Goal: Information Seeking & Learning: Learn about a topic

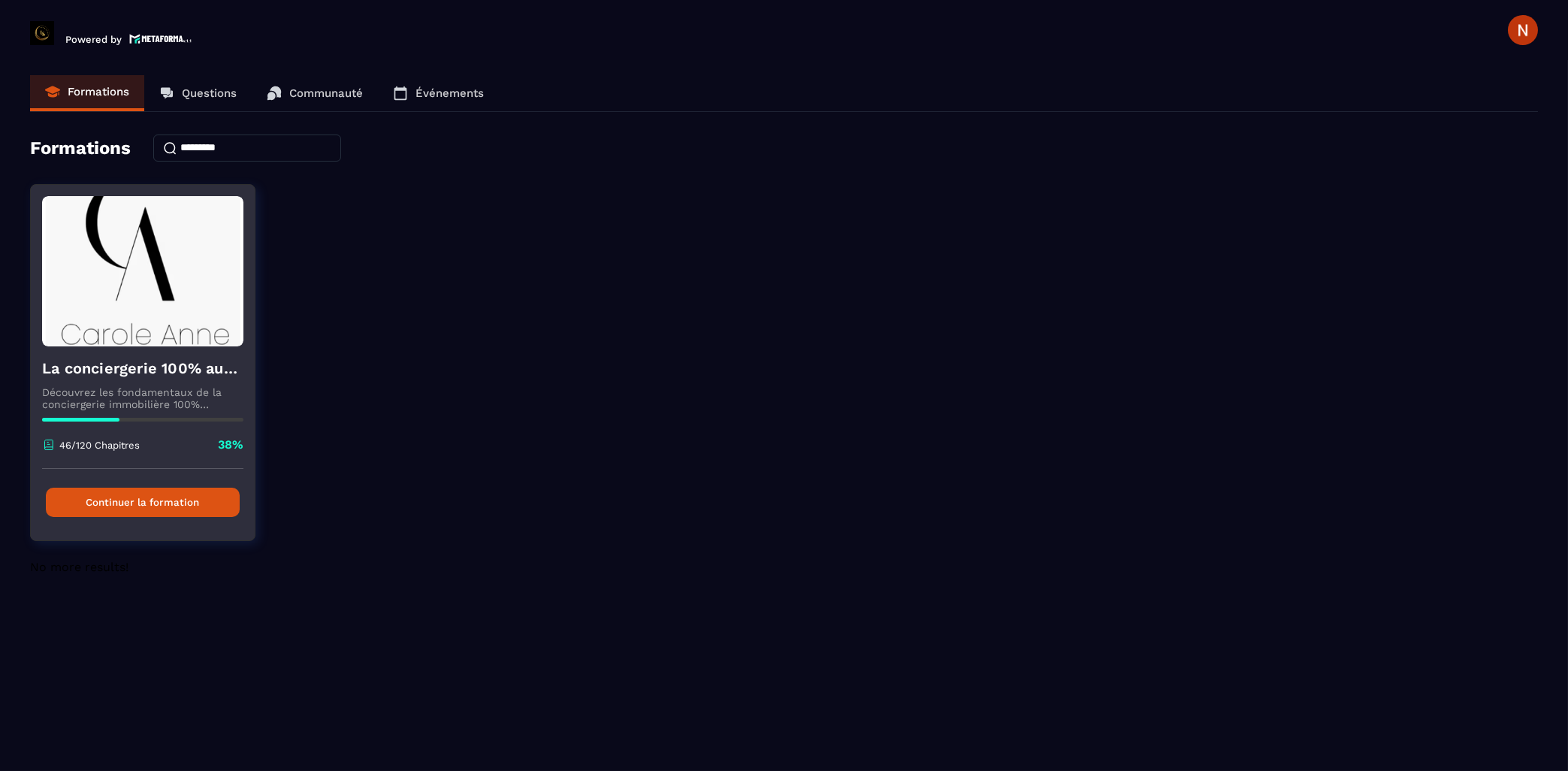
click at [135, 508] on button "Continuer la formation" at bounding box center [143, 502] width 194 height 29
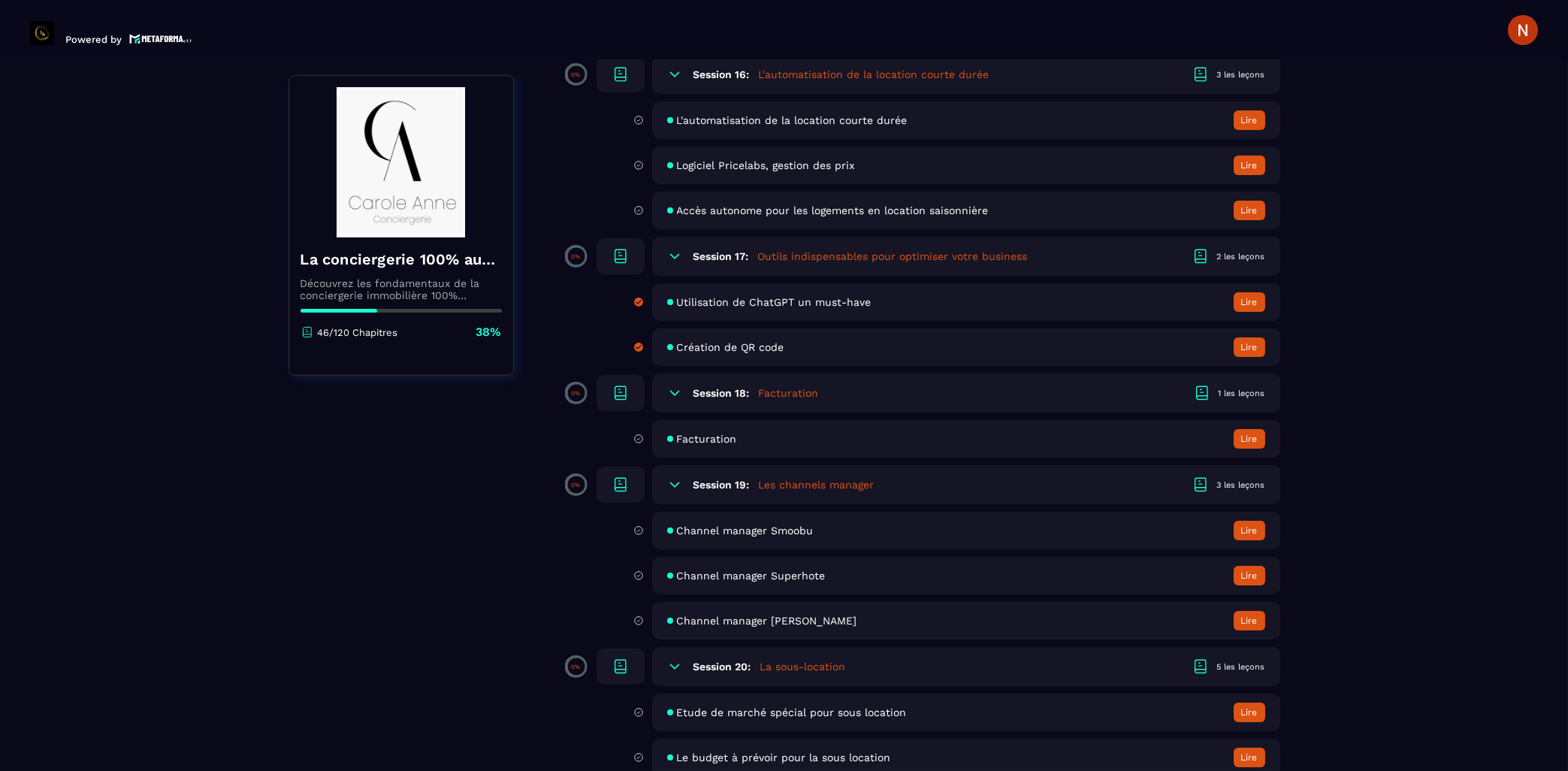
scroll to position [2657, 0]
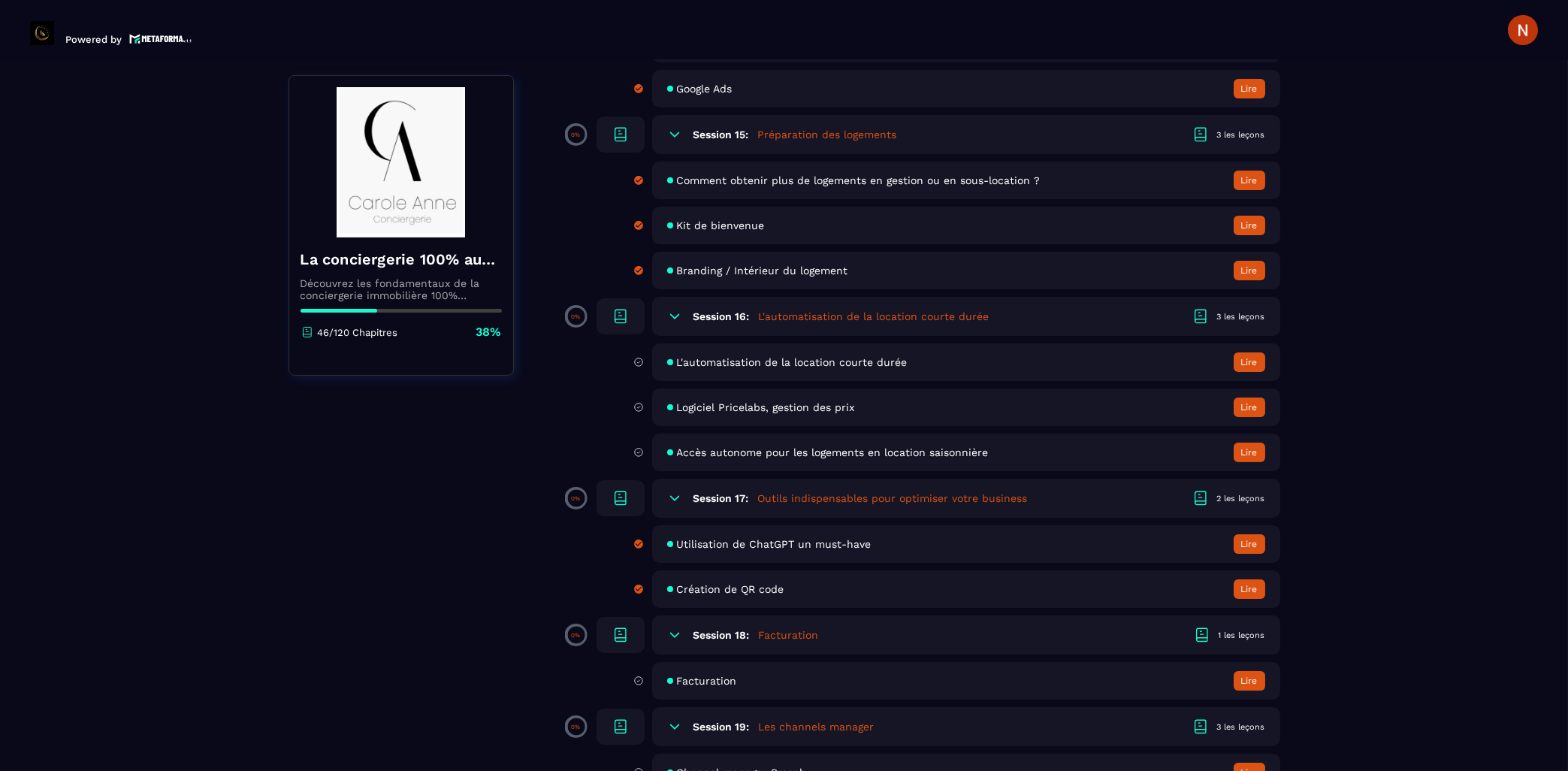
click at [757, 368] on span "L'automatisation de la location courte durée" at bounding box center [792, 362] width 231 height 12
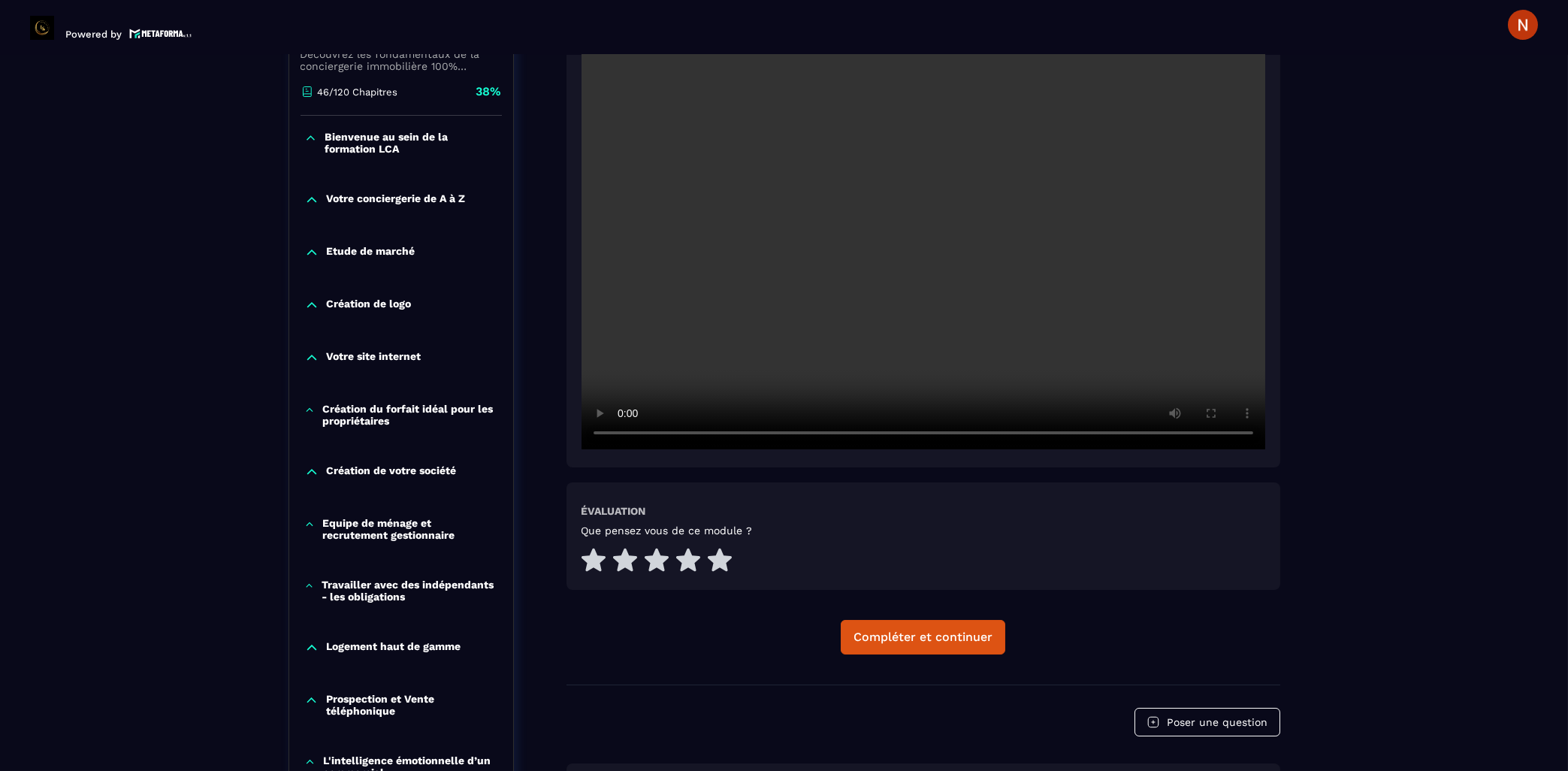
scroll to position [374, 0]
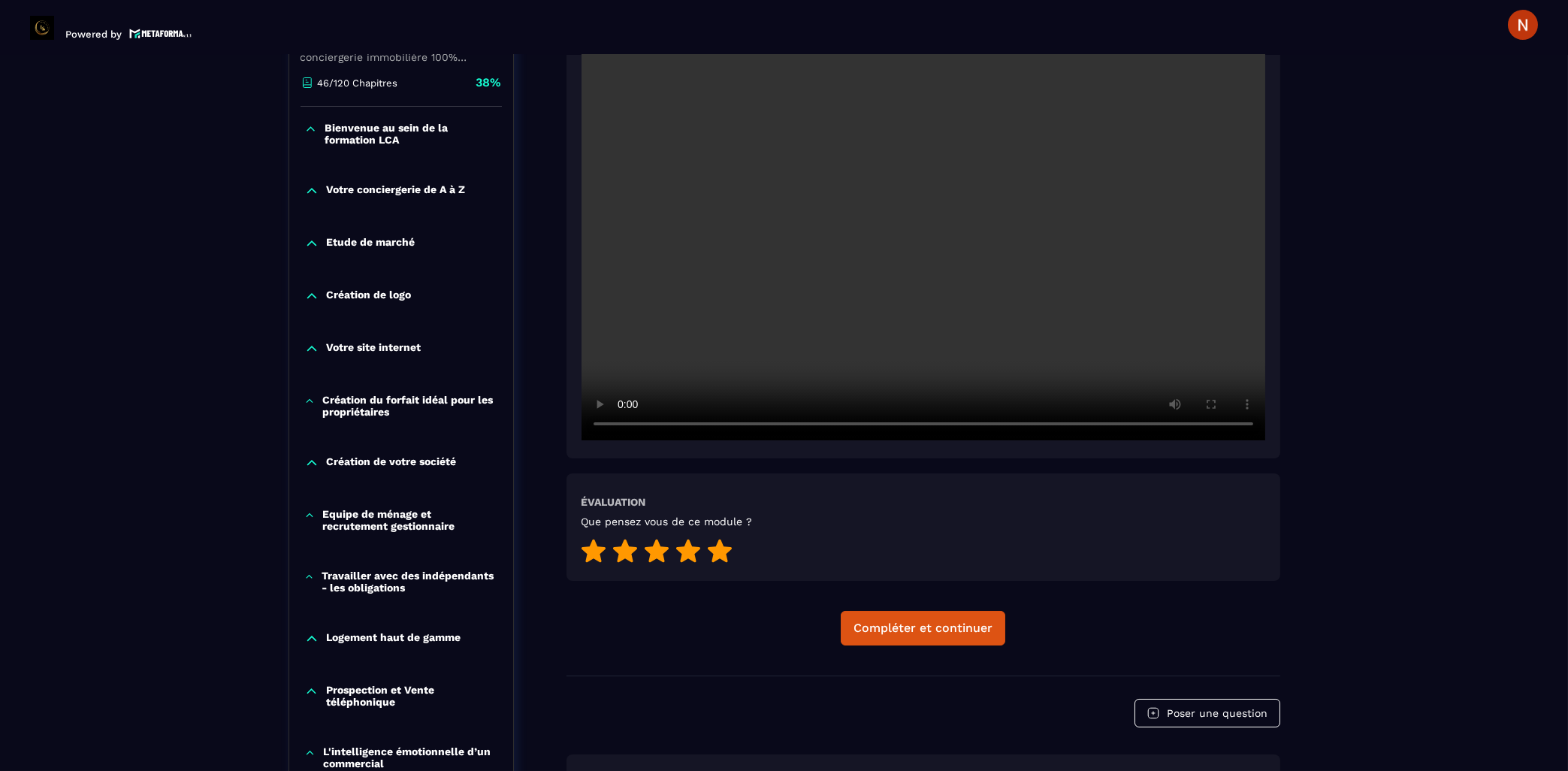
click at [717, 539] on icon at bounding box center [719, 550] width 25 height 24
click at [871, 611] on button "Compléter et continuer" at bounding box center [923, 628] width 165 height 34
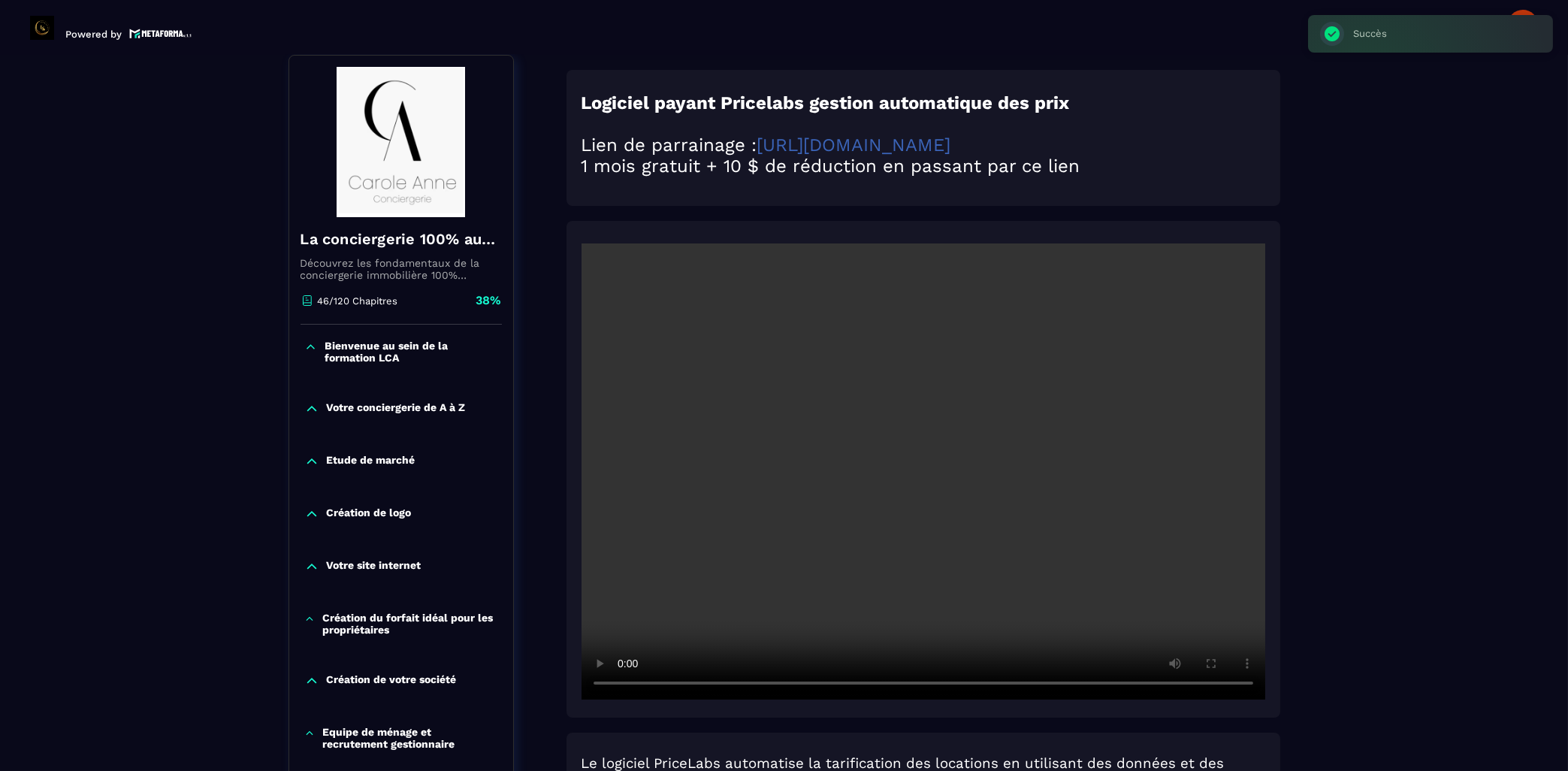
scroll to position [155, 0]
